Goal: Communication & Community: Answer question/provide support

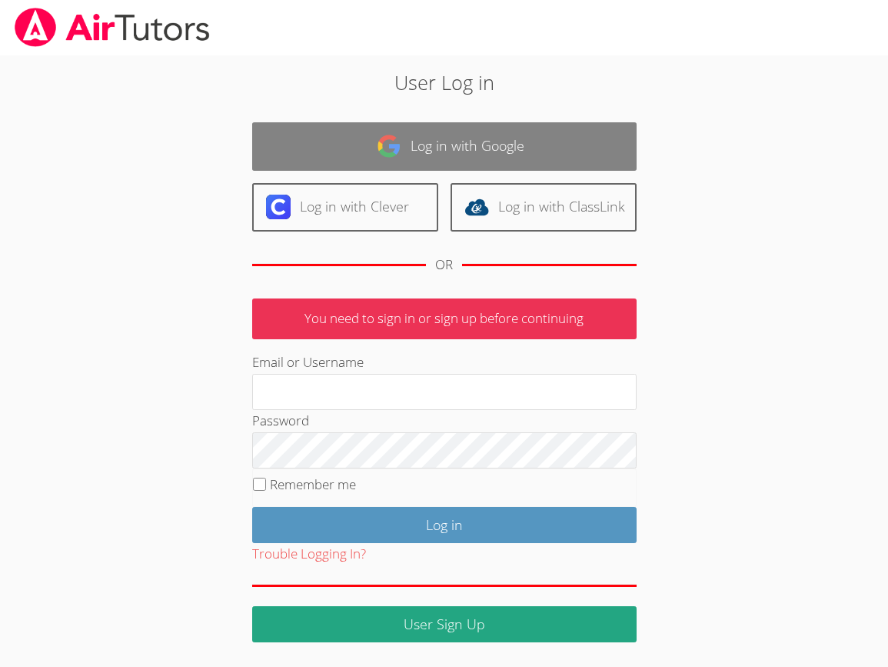
click at [439, 128] on link "Log in with Google" at bounding box center [444, 146] width 385 height 48
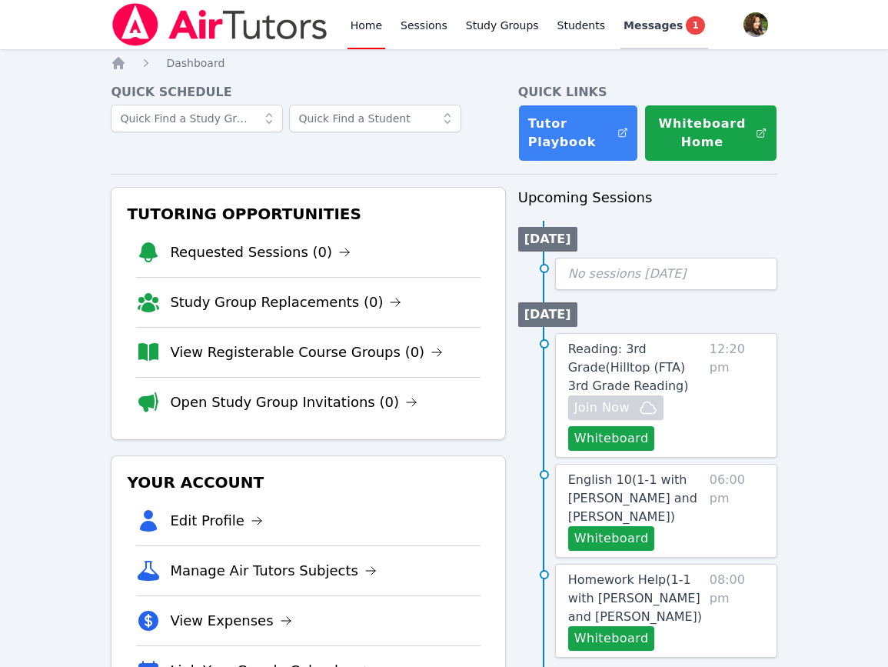
click at [628, 27] on span "Messages" at bounding box center [653, 25] width 59 height 15
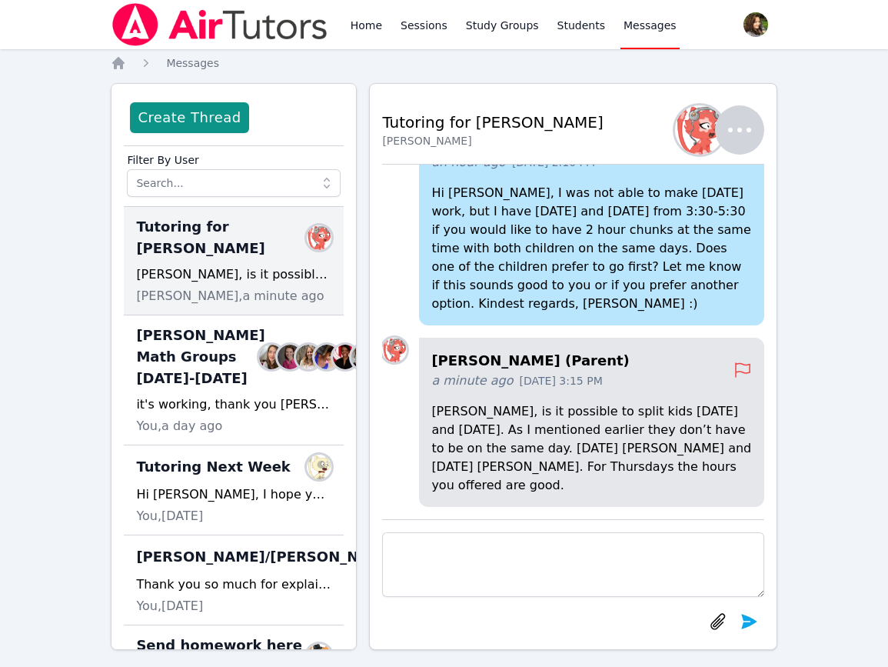
click at [462, 494] on p "Diana, is it possible to split kids on Monday and Tuesday. As I mentioned earli…" at bounding box center [592, 448] width 320 height 92
click at [462, 488] on p "Diana, is it possible to split kids on Monday and Tuesday. As I mentioned earli…" at bounding box center [592, 448] width 320 height 92
